Goal: Find specific page/section: Find specific page/section

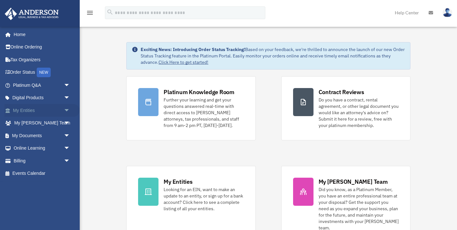
click at [67, 111] on span "arrow_drop_down" at bounding box center [70, 110] width 13 height 13
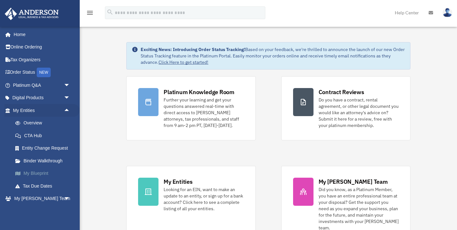
click at [42, 173] on link "My Blueprint" at bounding box center [44, 173] width 71 height 13
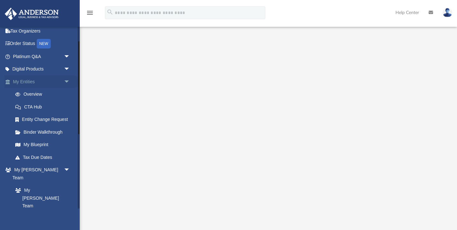
click at [67, 83] on span "arrow_drop_down" at bounding box center [70, 81] width 13 height 13
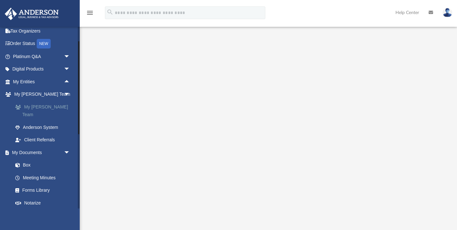
click at [53, 104] on link "My [PERSON_NAME] Team" at bounding box center [44, 110] width 71 height 20
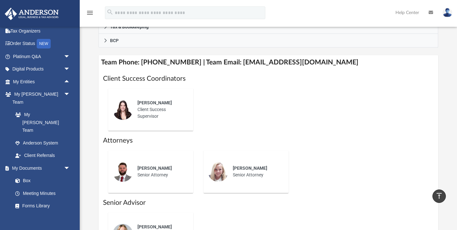
scroll to position [223, 0]
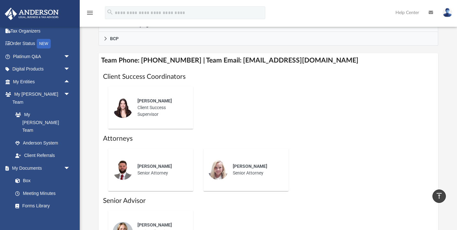
click at [134, 113] on div "[PERSON_NAME] Client Success Supervisor" at bounding box center [161, 107] width 56 height 29
click at [132, 115] on img at bounding box center [123, 108] width 20 height 20
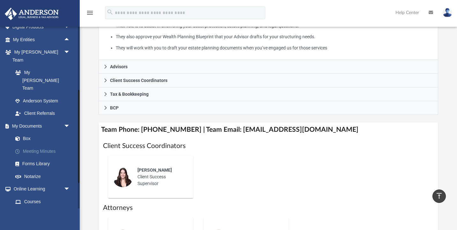
scroll to position [70, 0]
click at [67, 40] on span "arrow_drop_up" at bounding box center [70, 40] width 13 height 13
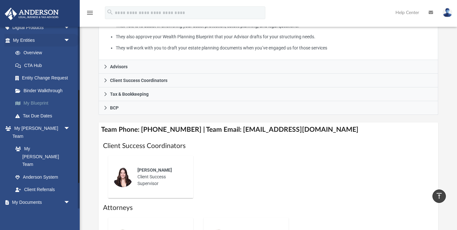
click at [34, 105] on link "My Blueprint" at bounding box center [44, 103] width 71 height 13
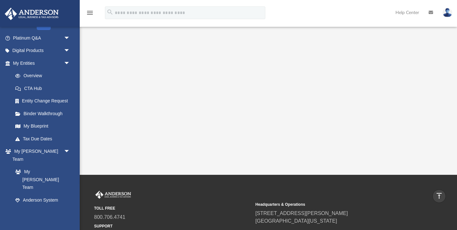
scroll to position [117, 0]
